Goal: Information Seeking & Learning: Find specific fact

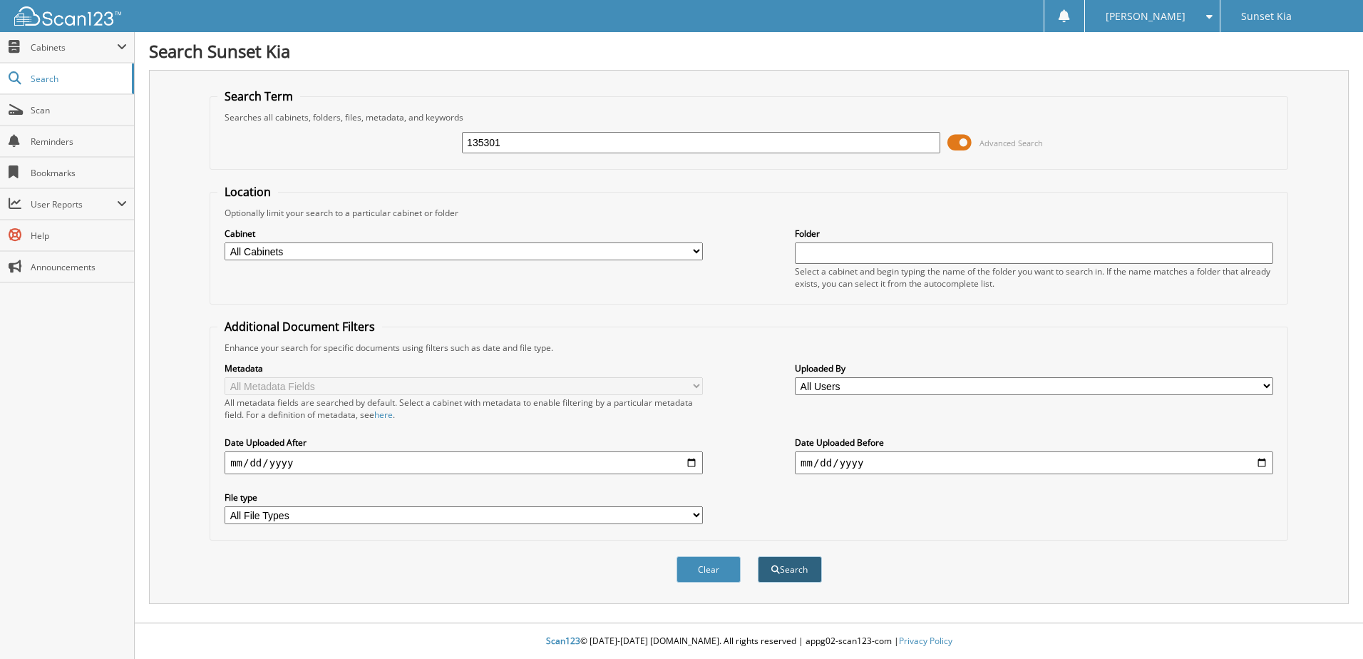
type input "135301"
click at [795, 567] on button "Search" at bounding box center [790, 569] width 64 height 26
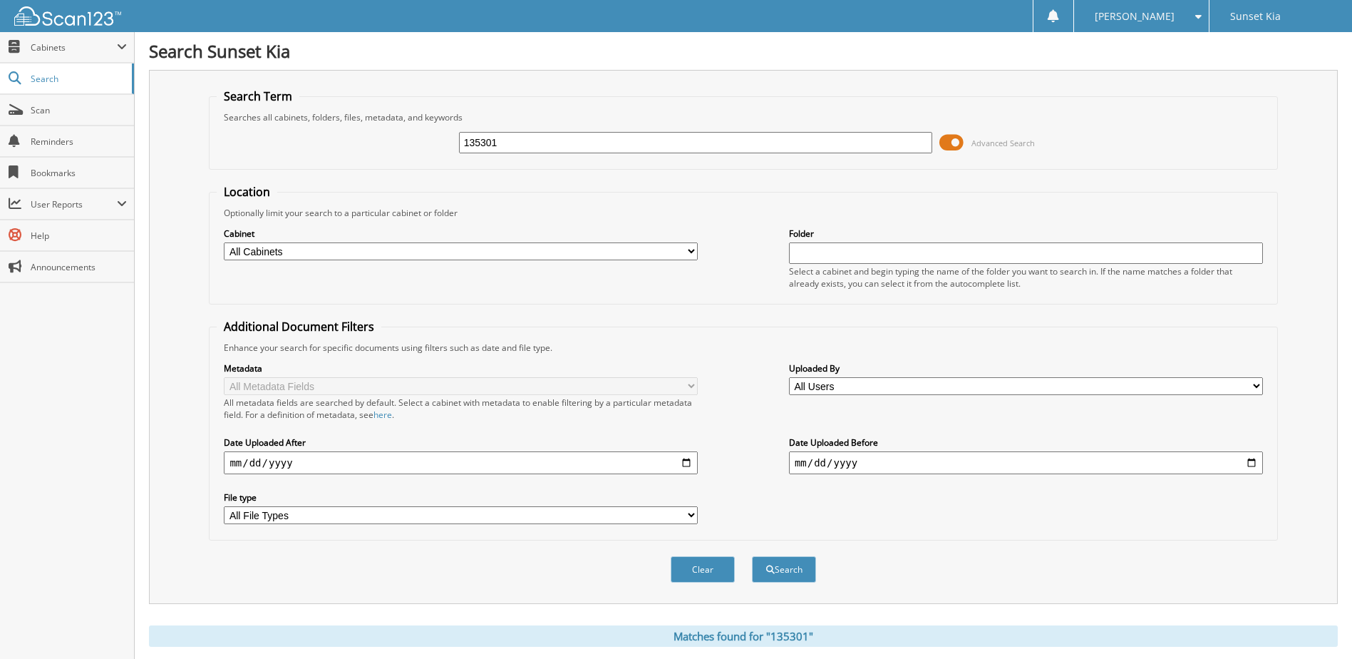
click at [952, 144] on span at bounding box center [951, 142] width 24 height 21
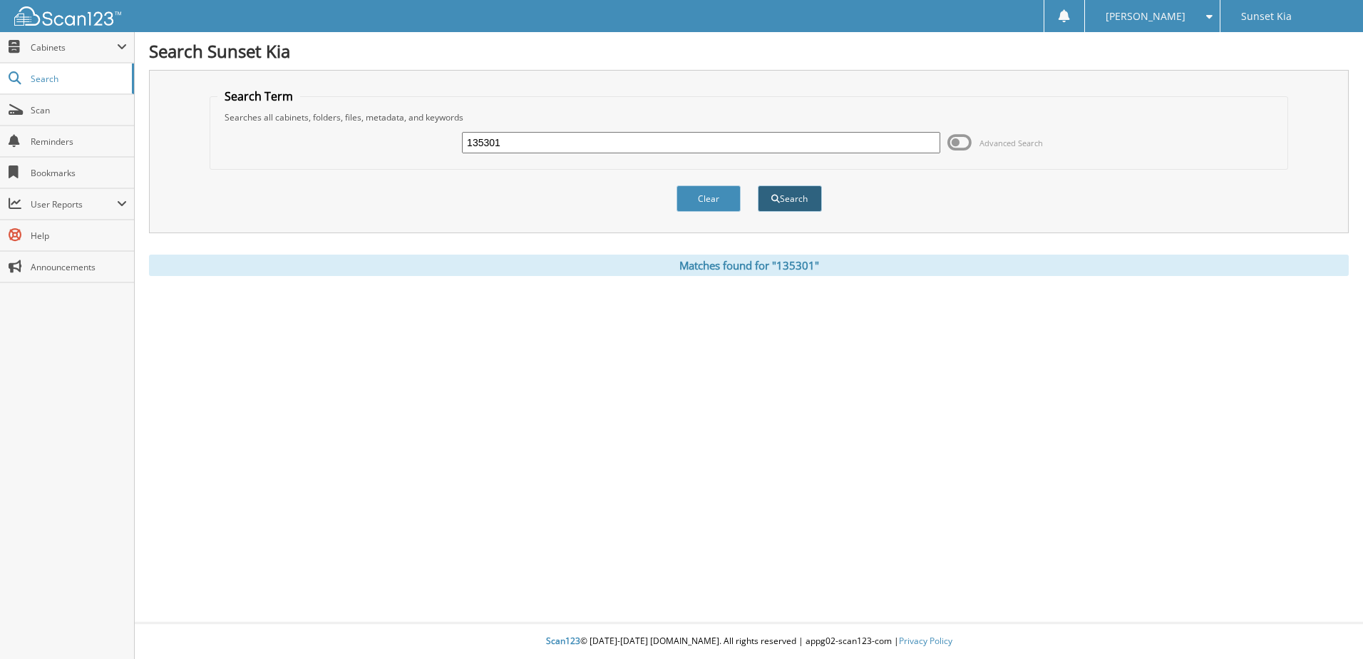
click at [774, 199] on span "submit" at bounding box center [775, 199] width 9 height 9
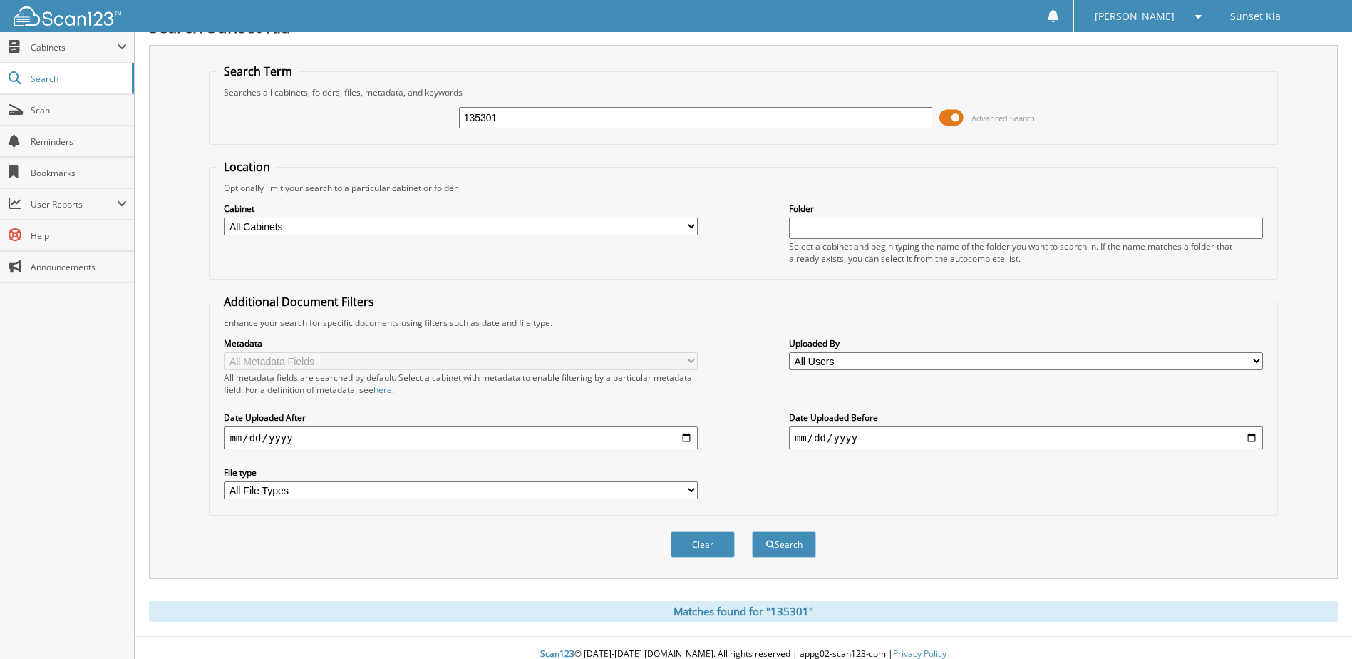
scroll to position [38, 0]
